Goal: Transaction & Acquisition: Book appointment/travel/reservation

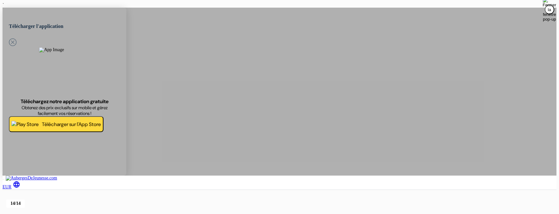
scroll to position [77, 0]
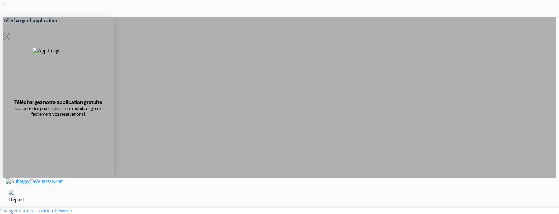
select select "6"
select select "3"
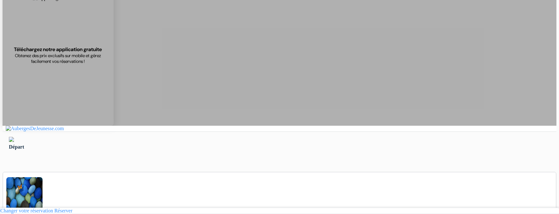
scroll to position [37, 0]
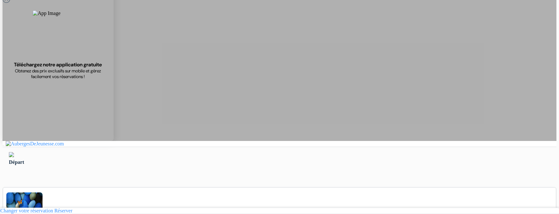
type input "Saliji"
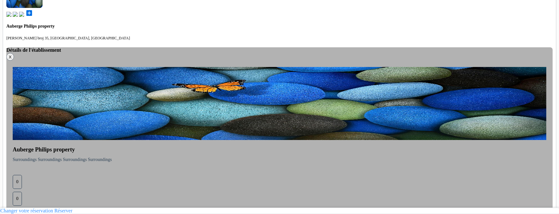
scroll to position [297, 0]
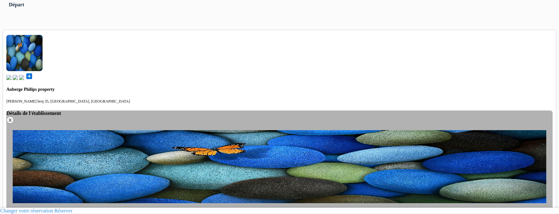
scroll to position [158, 0]
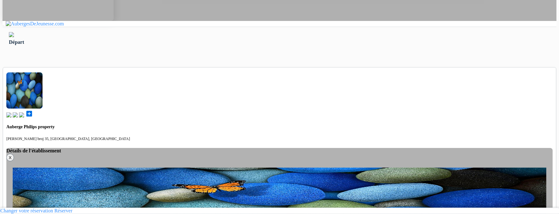
type input "070580897"
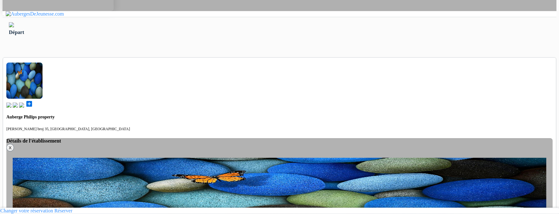
scroll to position [0, 0]
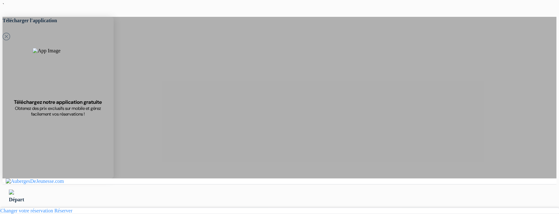
type input "Ardonit"
type input "saliji"
type input "[EMAIL_ADDRESS][DOMAIN_NAME]"
type input "070580897"
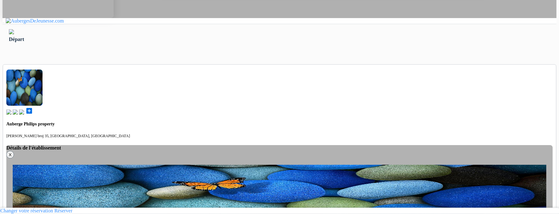
scroll to position [256, 0]
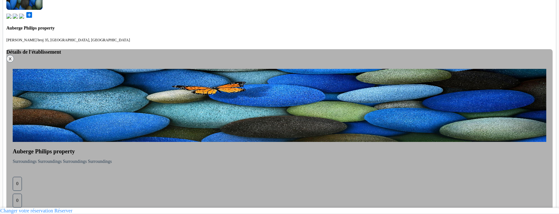
type input "saliji"
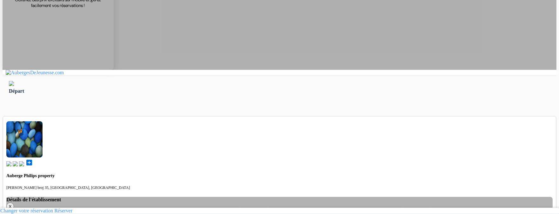
scroll to position [105, 0]
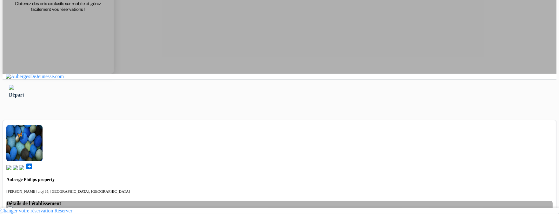
select select "3"
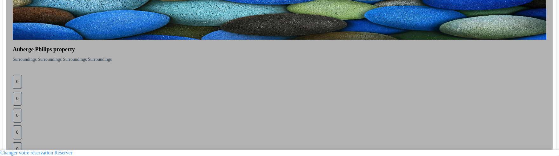
scroll to position [373, 0]
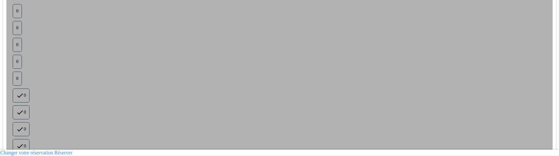
scroll to position [434, 0]
drag, startPoint x: 57, startPoint y: 0, endPoint x: 81, endPoint y: 63, distance: 67.1
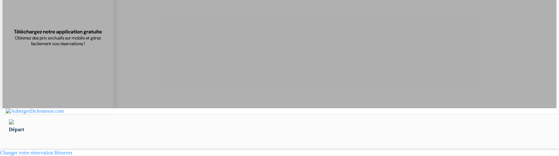
scroll to position [72, 0]
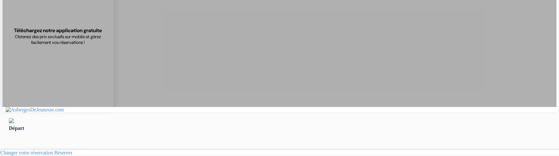
type input "Ardonit"
type input "saliji"
type input "[EMAIL_ADDRESS][DOMAIN_NAME]"
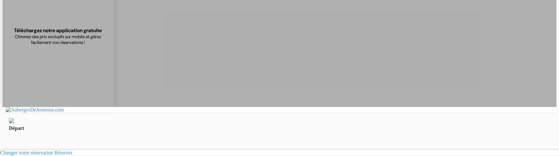
type input "070580897"
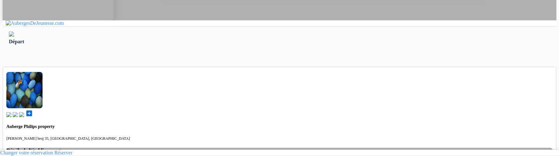
scroll to position [159, 0]
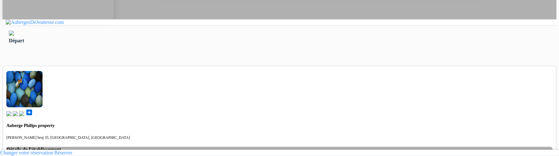
select select "3"
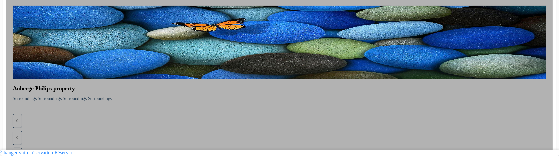
scroll to position [355, 0]
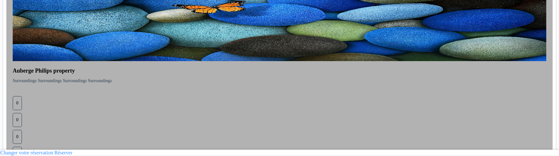
scroll to position [356, 0]
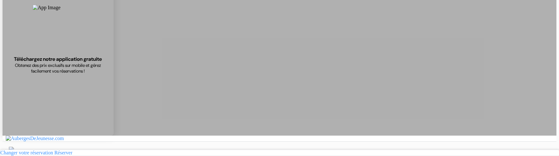
scroll to position [44, 0]
type input "Ardonit"
type input "saliji"
type input "[EMAIL_ADDRESS][DOMAIN_NAME]"
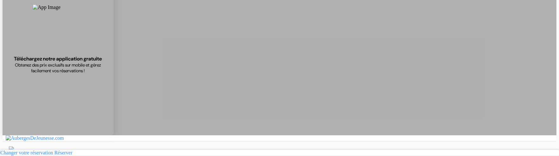
type input "070580897"
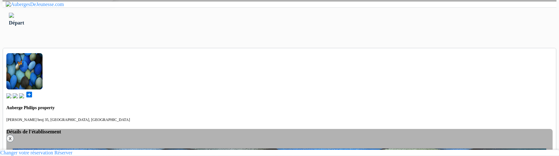
scroll to position [177, 0]
select select "3"
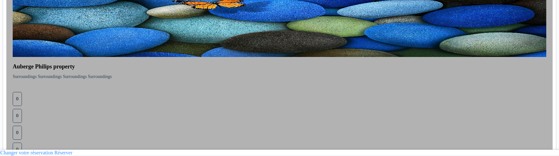
scroll to position [355, 0]
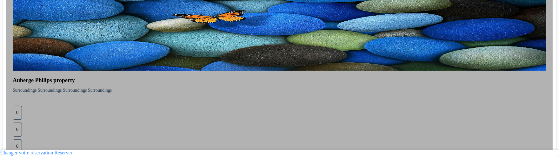
scroll to position [356, 0]
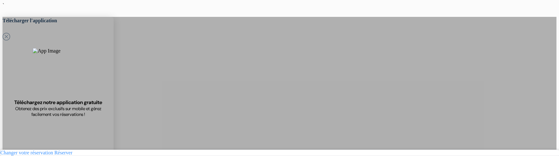
select select "3"
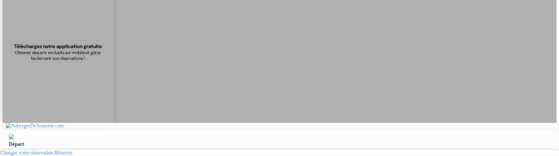
scroll to position [56, 0]
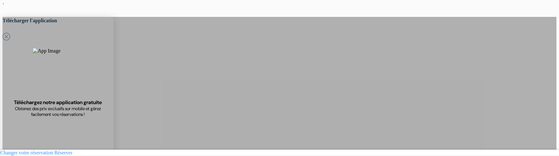
type input "Ardonit"
type input "saliji"
type input "[EMAIL_ADDRESS][DOMAIN_NAME]"
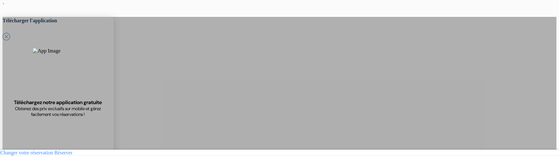
type input "070580897"
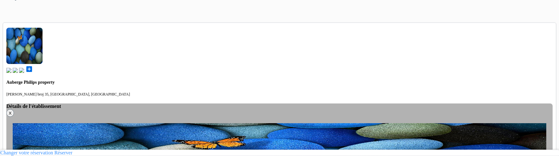
scroll to position [199, 0]
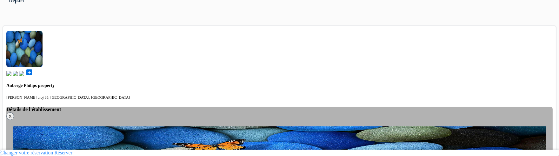
select select "2"
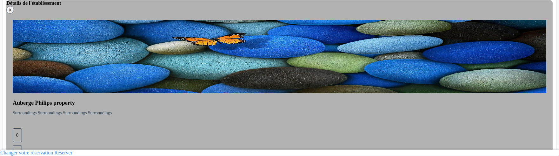
scroll to position [355, 0]
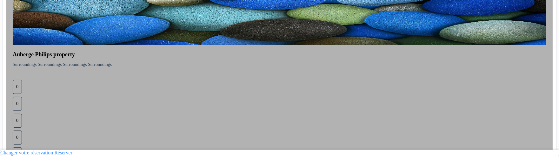
scroll to position [356, 0]
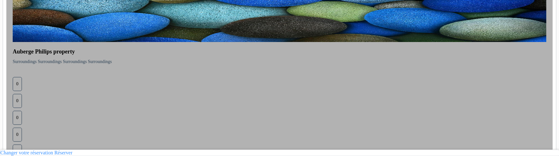
drag, startPoint x: 117, startPoint y: 59, endPoint x: 294, endPoint y: 132, distance: 192.0
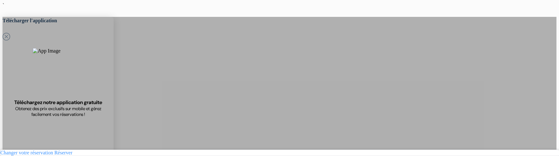
select select "2"
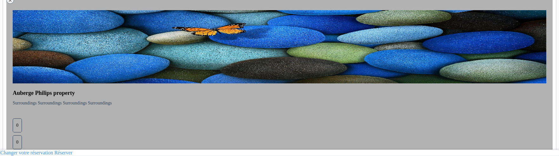
scroll to position [317, 0]
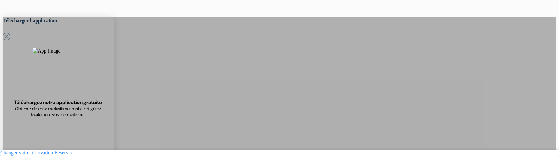
type input "Ardonit"
type input "saliji"
type input "[EMAIL_ADDRESS][DOMAIN_NAME]"
type input "070580897"
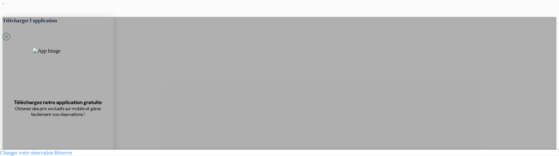
drag, startPoint x: 218, startPoint y: 95, endPoint x: 188, endPoint y: 105, distance: 31.0
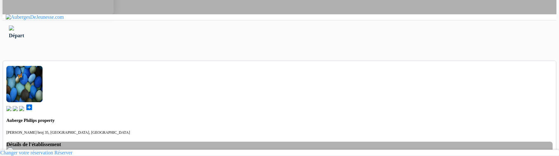
scroll to position [176, 0]
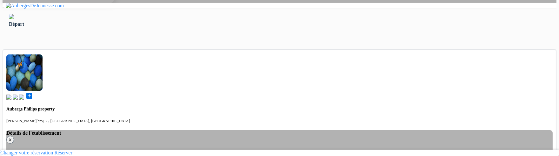
select select "5"
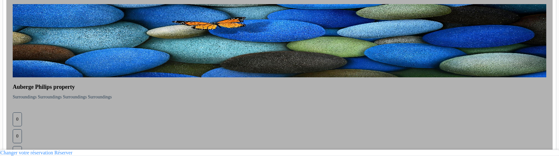
scroll to position [355, 0]
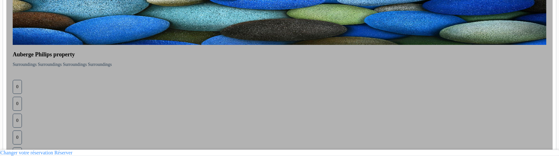
scroll to position [356, 0]
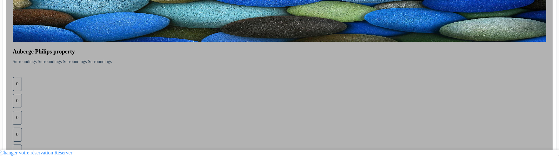
drag, startPoint x: 142, startPoint y: 60, endPoint x: 302, endPoint y: 117, distance: 169.9
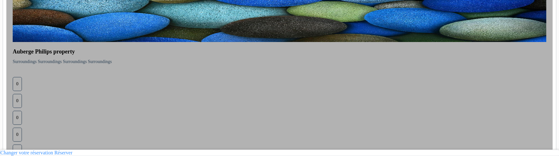
drag, startPoint x: 302, startPoint y: 117, endPoint x: 144, endPoint y: 56, distance: 169.3
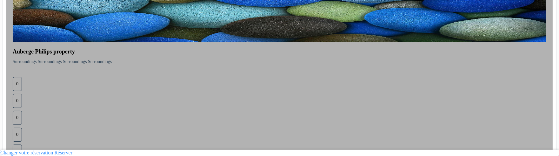
drag, startPoint x: 144, startPoint y: 56, endPoint x: 281, endPoint y: 118, distance: 150.7
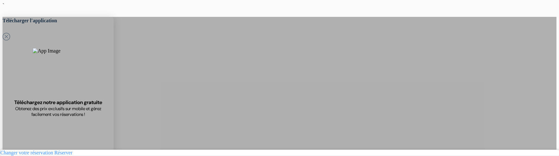
select select "5"
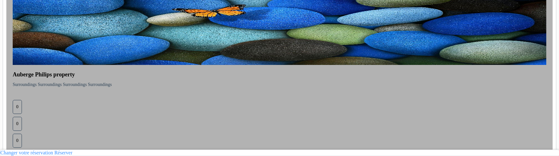
scroll to position [355, 0]
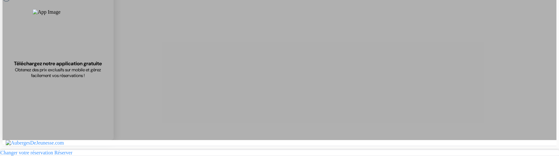
type input "Ardonit"
type input "saliji"
type input "[EMAIL_ADDRESS][DOMAIN_NAME]"
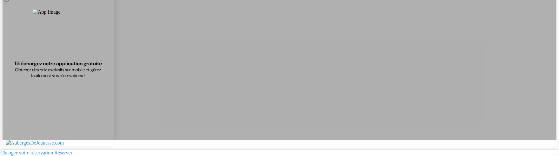
type input "70 580 897"
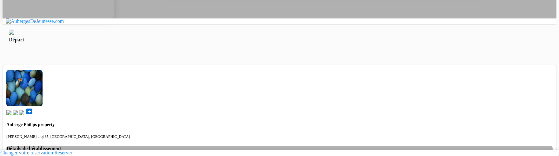
scroll to position [162, 0]
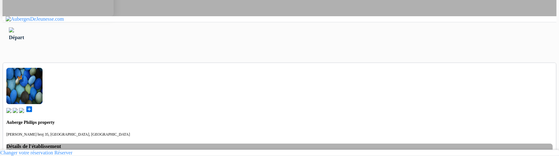
select select "3"
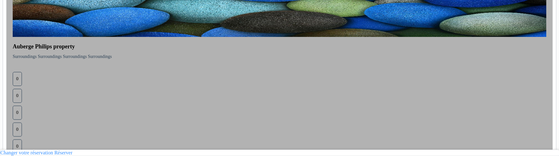
scroll to position [355, 0]
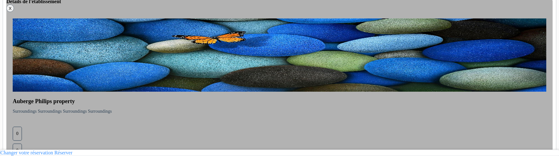
scroll to position [356, 0]
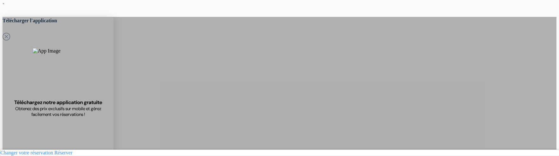
select select "3"
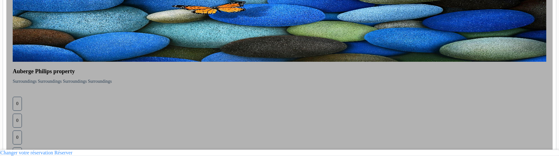
scroll to position [337, 0]
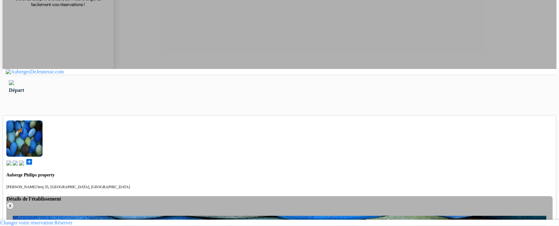
scroll to position [106, 0]
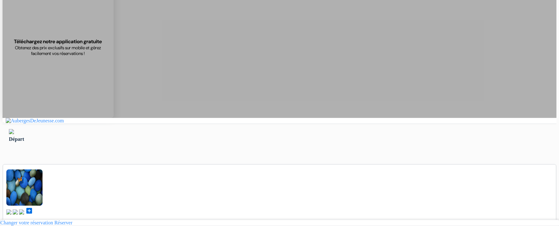
scroll to position [51, 0]
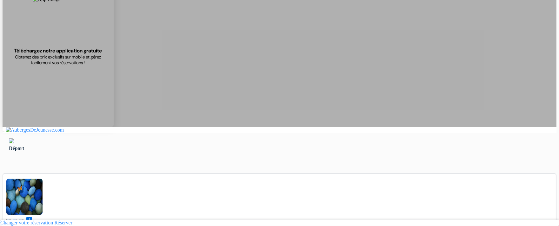
type input "Ardonit"
type input "saliji"
type input "[EMAIL_ADDRESS][DOMAIN_NAME]"
type input "070580897"
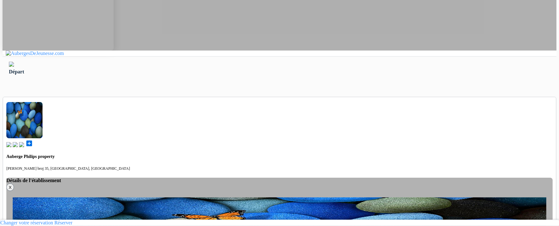
scroll to position [135, 0]
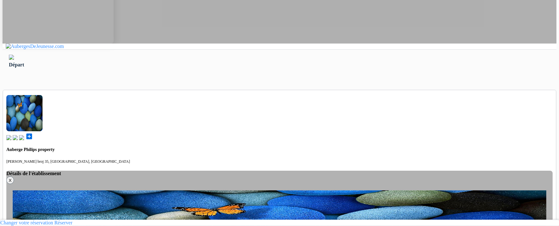
select select "5"
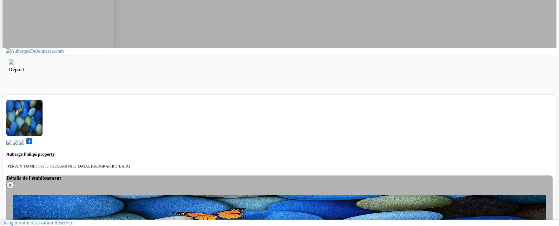
scroll to position [131, 0]
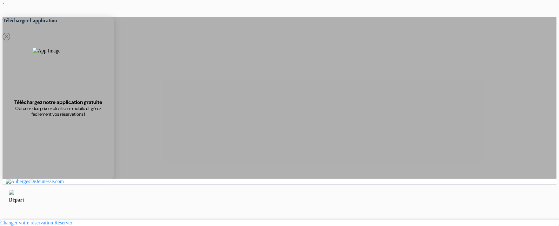
select select "5"
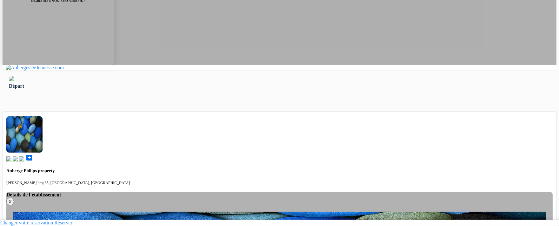
scroll to position [113, 0]
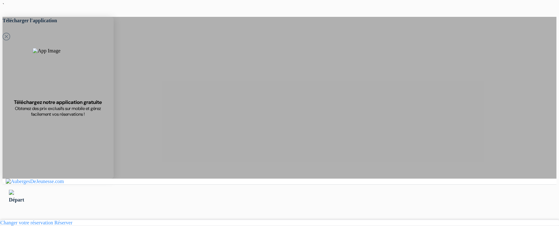
type input "Ardonit"
type input "saliji"
type input "[EMAIL_ADDRESS][DOMAIN_NAME]"
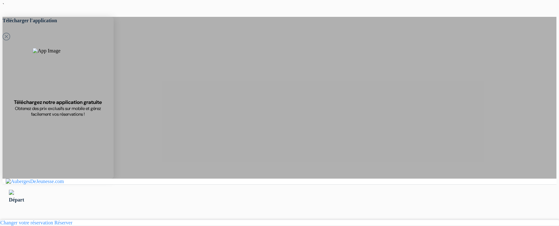
type input "070580897"
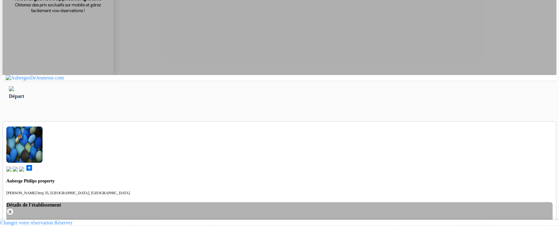
scroll to position [119, 0]
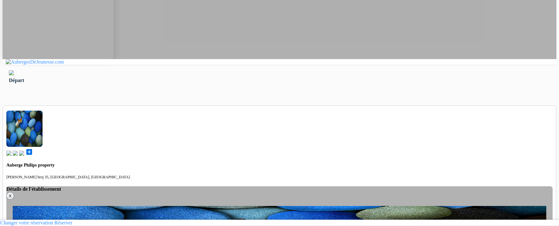
select select "3"
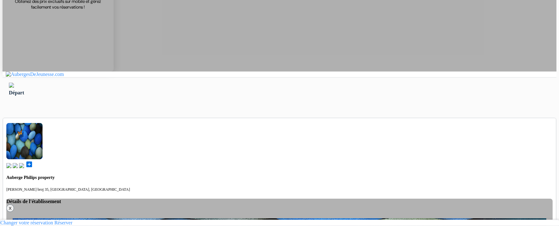
scroll to position [105, 0]
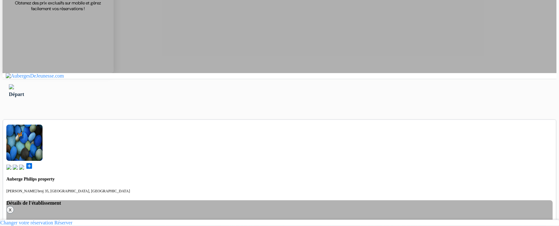
select select "1"
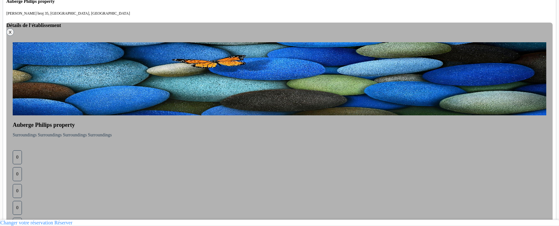
scroll to position [285, 0]
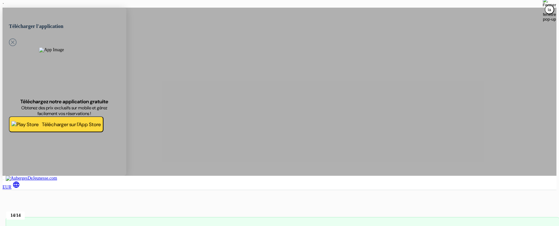
click at [482, 190] on div at bounding box center [280, 197] width 554 height 14
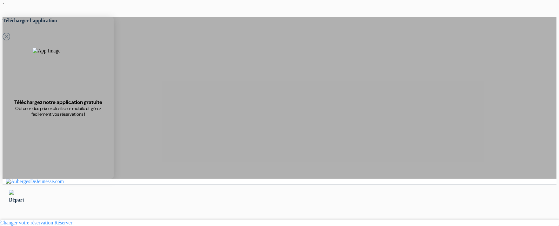
select select "3"
select select "1"
